Goal: Check status: Check status

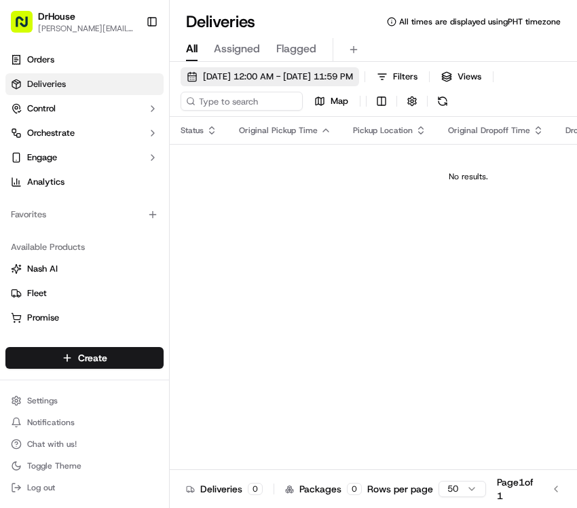
click at [317, 79] on span "[DATE] 12:00 AM - [DATE] 11:59 PM" at bounding box center [278, 77] width 150 height 12
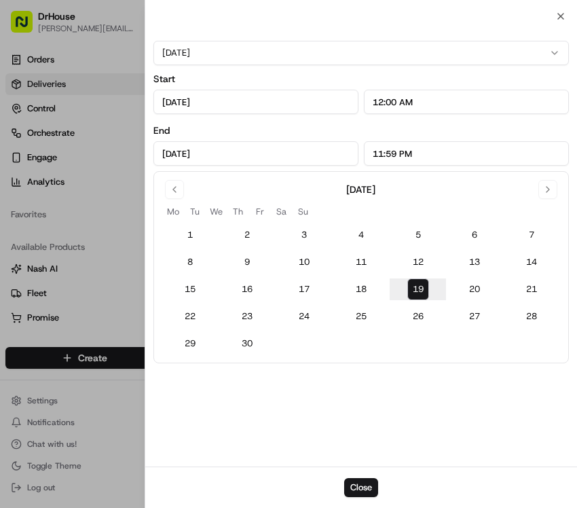
click at [416, 289] on button "19" at bounding box center [418, 289] width 22 height 22
click at [371, 289] on button "18" at bounding box center [361, 289] width 22 height 22
type input "[DATE]"
click at [126, 236] on div at bounding box center [288, 254] width 577 height 508
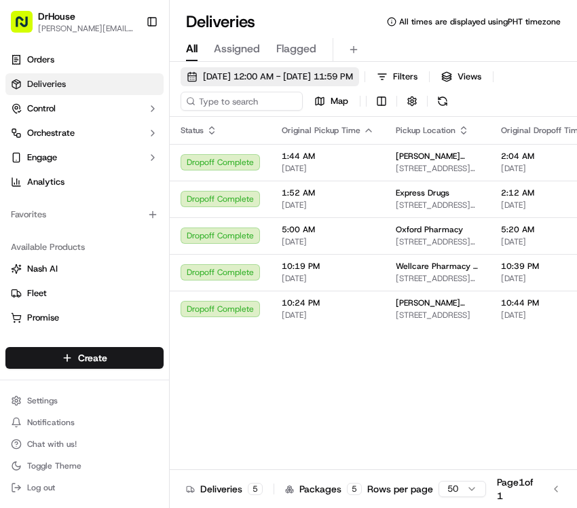
click at [306, 74] on span "[DATE] 12:00 AM - [DATE] 11:59 PM" at bounding box center [278, 77] width 150 height 12
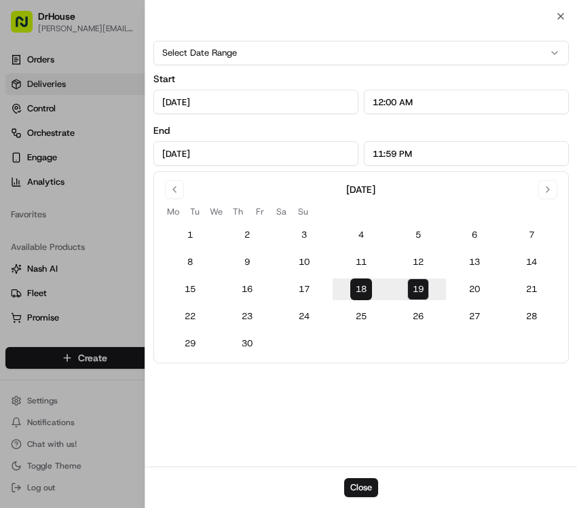
click at [418, 285] on button "19" at bounding box center [418, 289] width 22 height 22
type input "[DATE]"
click at [109, 115] on div at bounding box center [288, 254] width 577 height 508
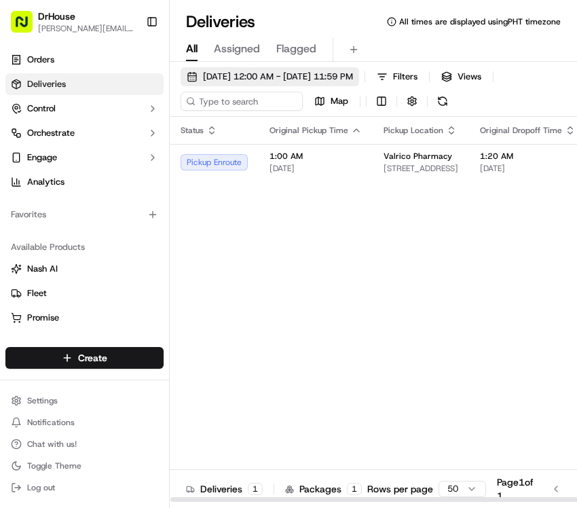
click at [271, 75] on span "[DATE] 12:00 AM - [DATE] 11:59 PM" at bounding box center [278, 77] width 150 height 12
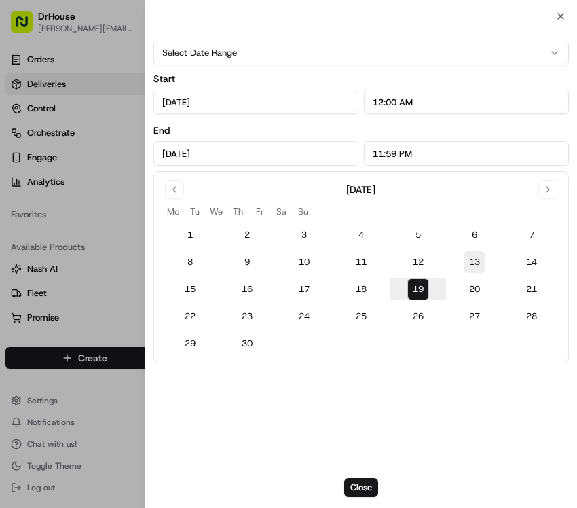
click at [477, 258] on button "13" at bounding box center [475, 262] width 22 height 22
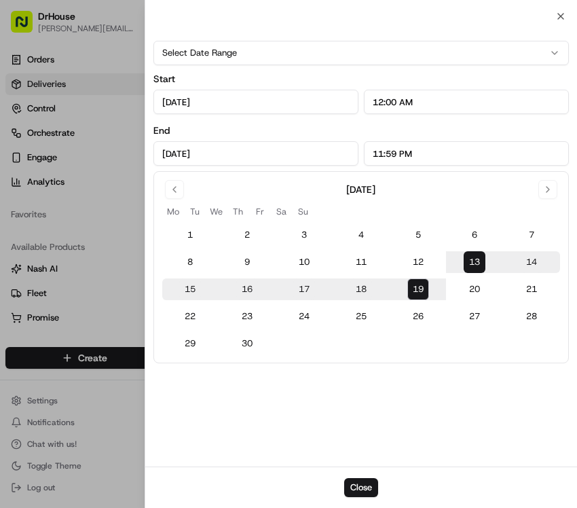
type input "[DATE]"
click at [122, 183] on div at bounding box center [288, 254] width 577 height 508
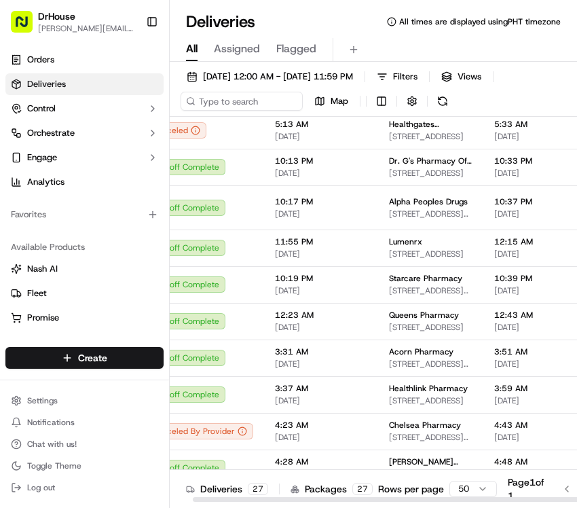
scroll to position [69, 26]
